Goal: Information Seeking & Learning: Learn about a topic

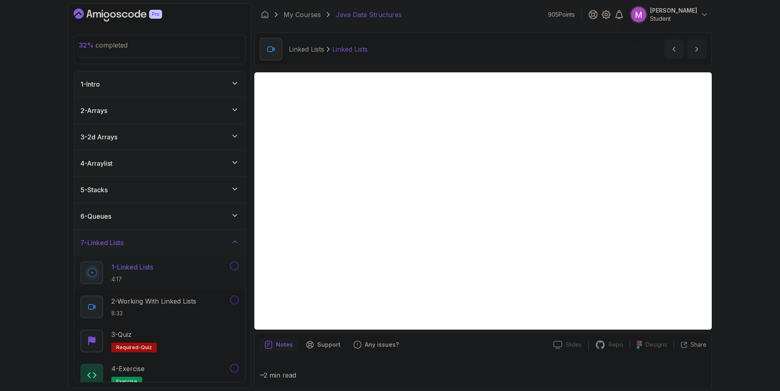
scroll to position [12, 0]
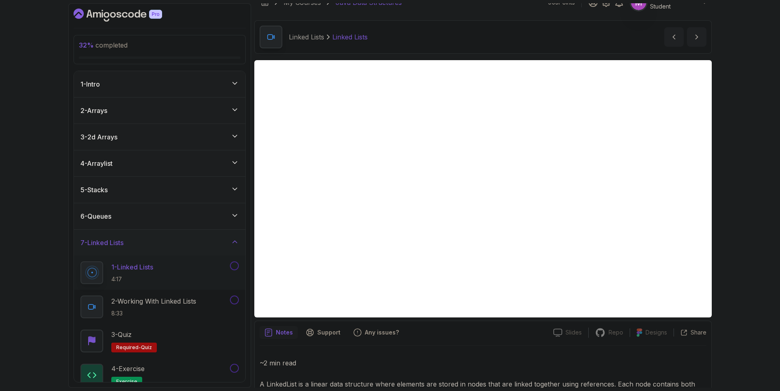
click at [761, 174] on div "32 % completed 1 - Intro 2 - Arrays 3 - 2d Arrays 4 - Arraylist 5 - Stacks 6 - …" at bounding box center [390, 195] width 780 height 391
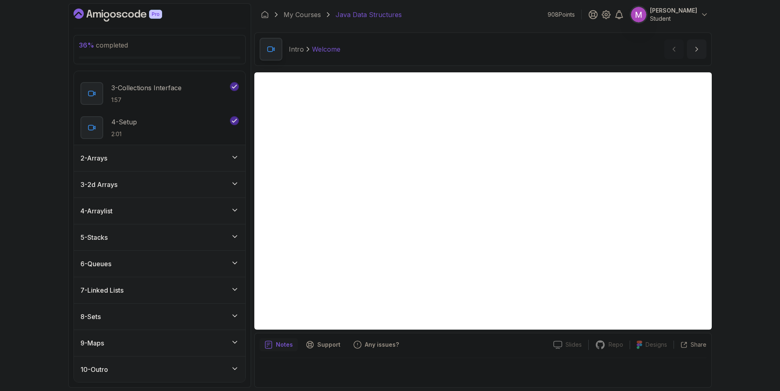
scroll to position [89, 0]
click at [171, 318] on div "8 - Sets" at bounding box center [159, 316] width 158 height 10
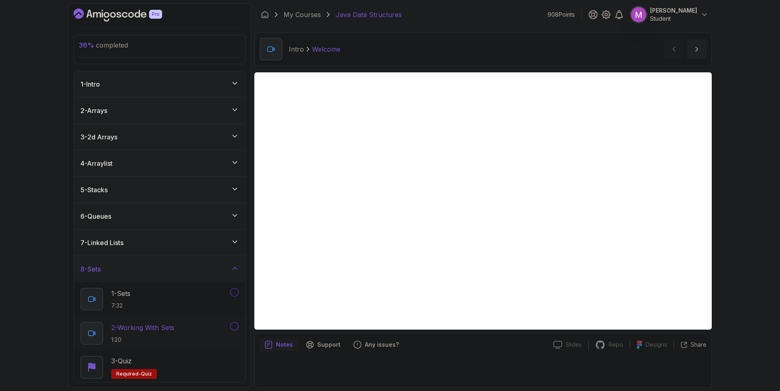
click at [156, 331] on p "2 - Working With Sets" at bounding box center [142, 327] width 63 height 10
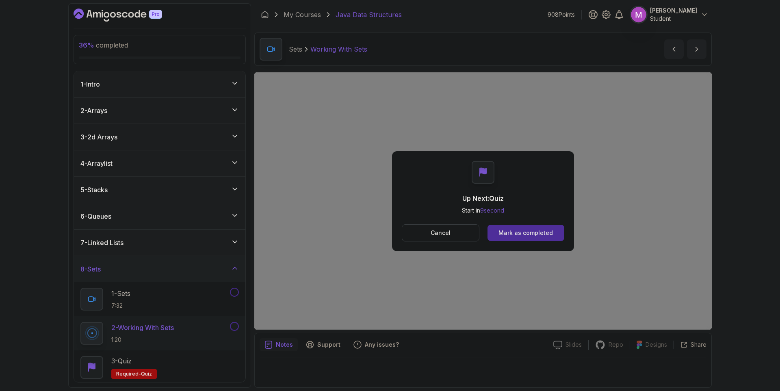
click at [234, 324] on button at bounding box center [234, 326] width 9 height 9
click at [173, 296] on div "1 - Sets 7:32" at bounding box center [154, 298] width 148 height 23
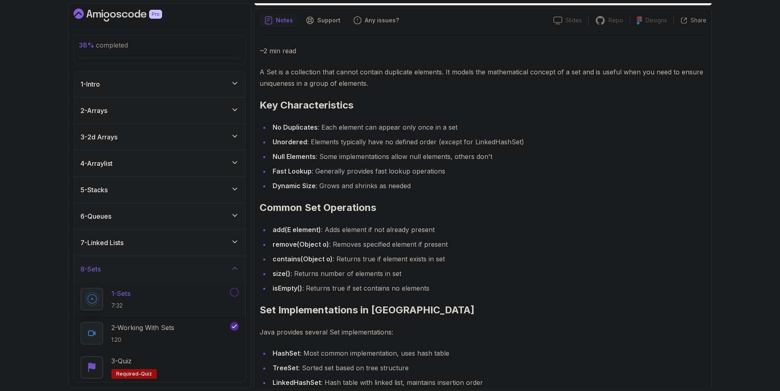
scroll to position [328, 0]
